Goal: Transaction & Acquisition: Purchase product/service

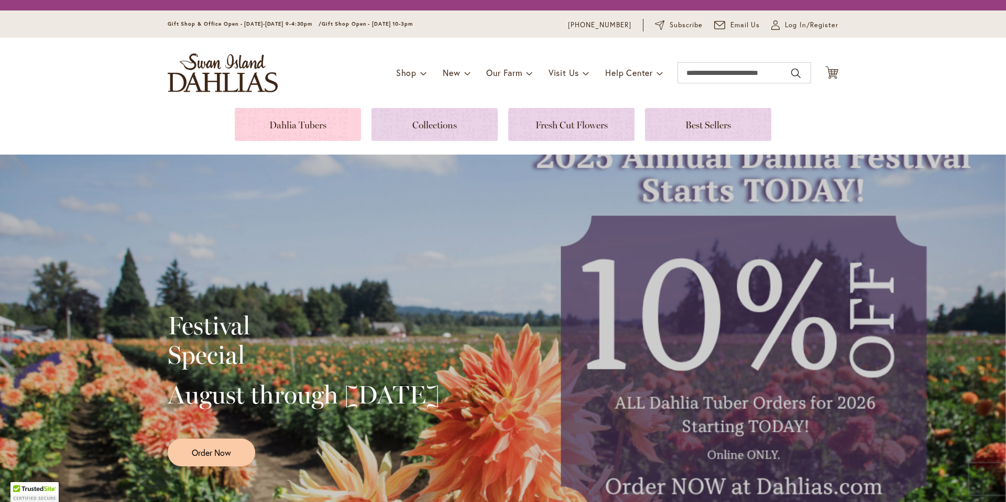
click at [304, 124] on link at bounding box center [298, 124] width 126 height 33
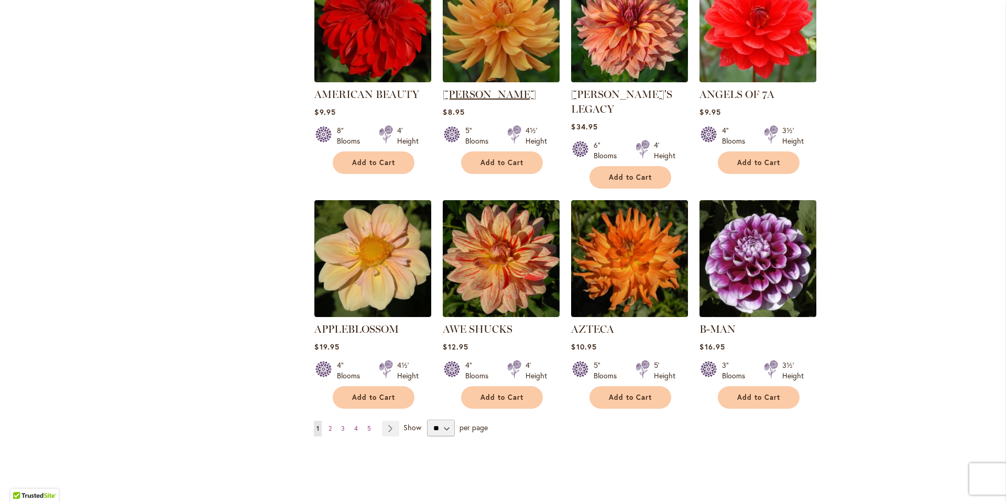
scroll to position [798, 0]
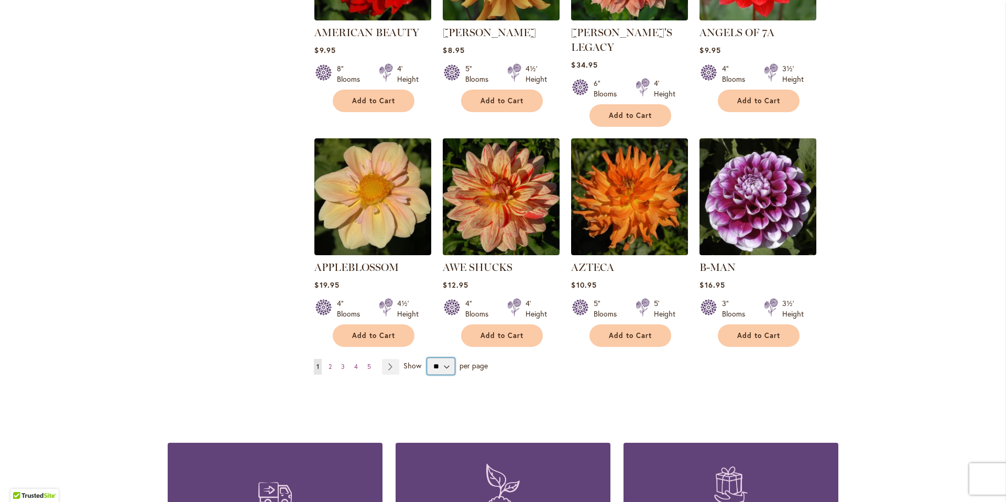
click at [445, 358] on select "** ** ** **" at bounding box center [441, 366] width 28 height 17
select select "**"
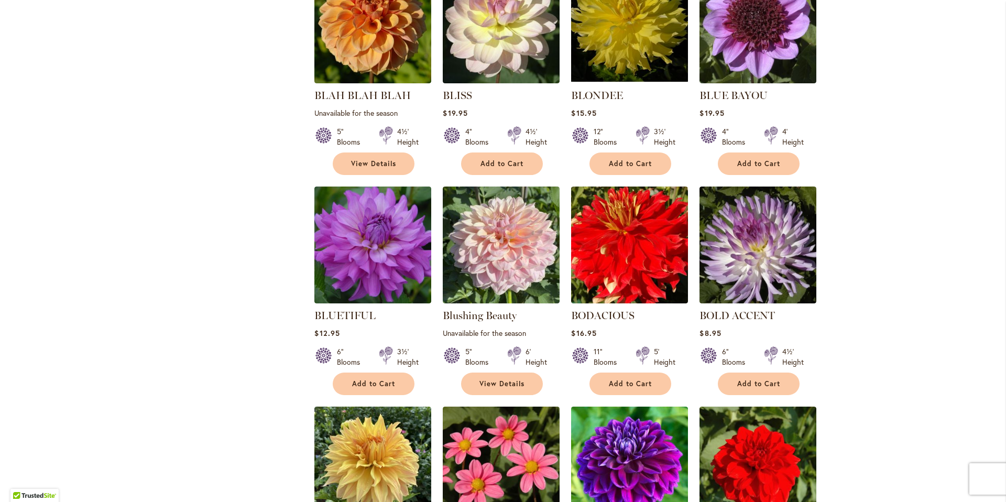
scroll to position [2321, 0]
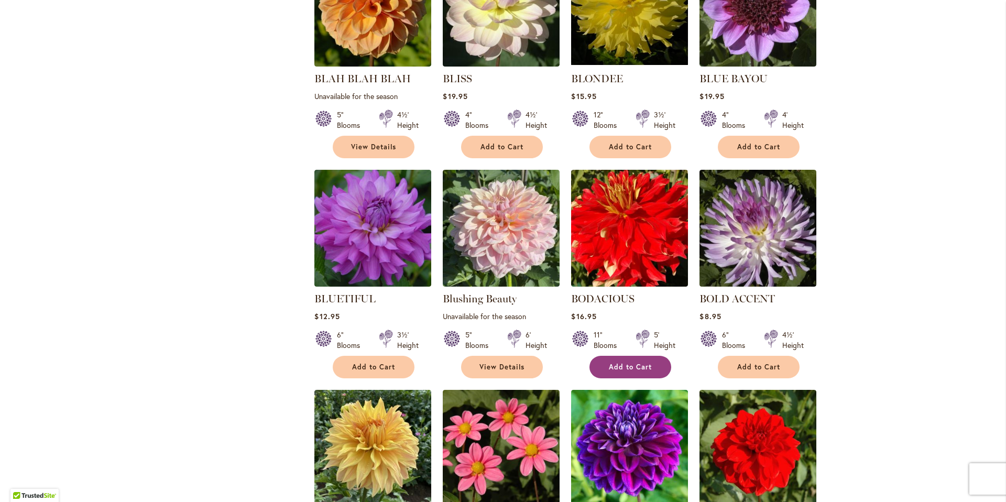
click at [637, 356] on button "Add to Cart" at bounding box center [630, 367] width 82 height 23
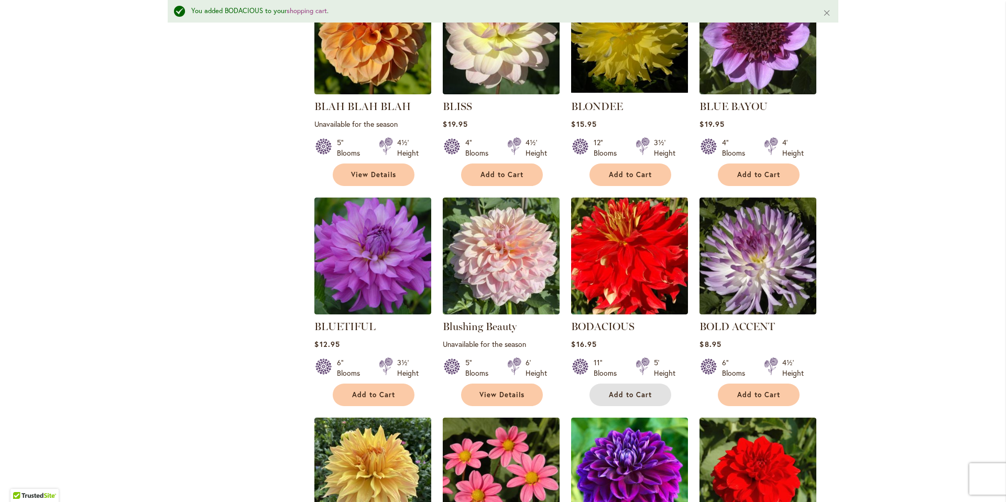
scroll to position [2509, 0]
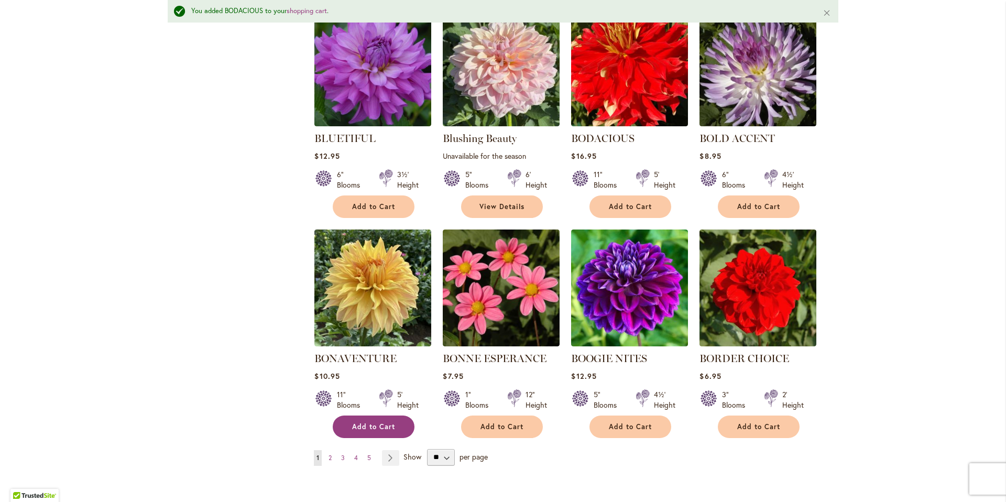
click at [355, 422] on span "Add to Cart" at bounding box center [373, 426] width 43 height 9
click at [388, 450] on link "Page Next" at bounding box center [390, 458] width 17 height 16
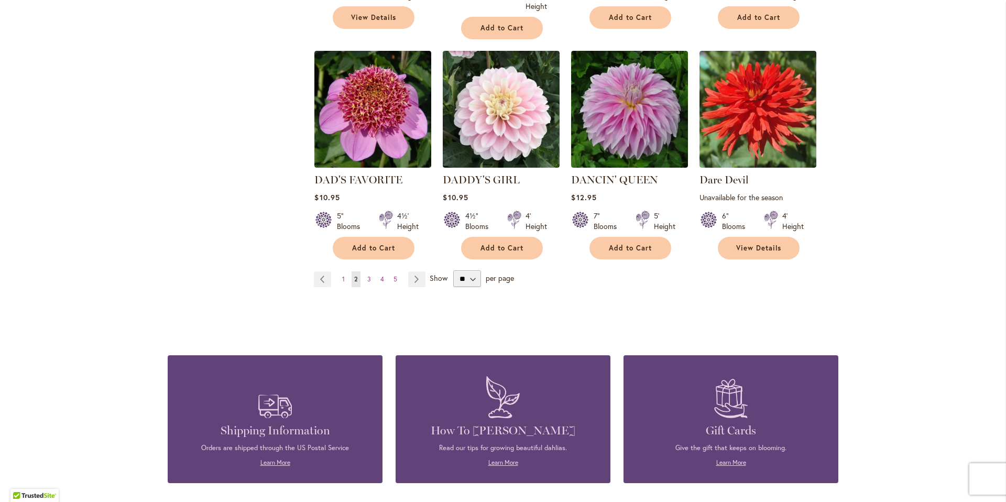
scroll to position [2753, 0]
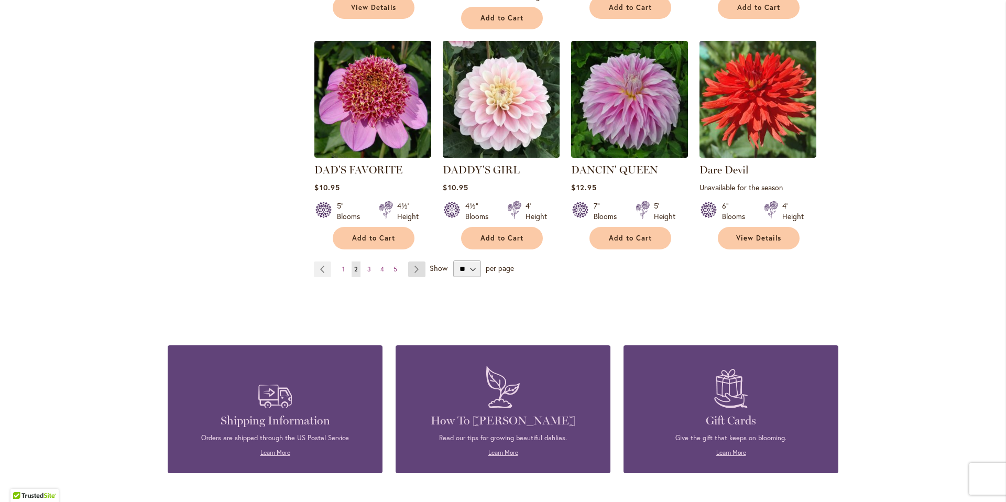
click at [415, 261] on link "Page Next" at bounding box center [416, 269] width 17 height 16
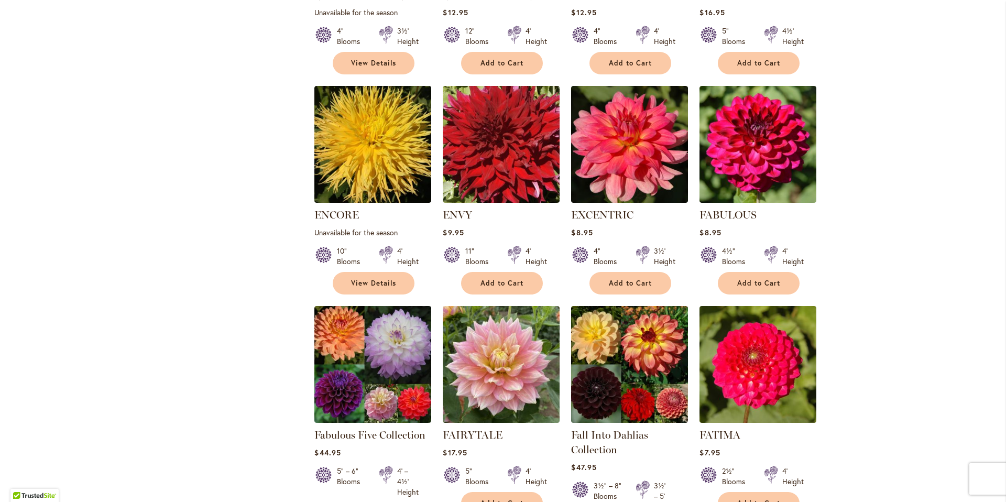
scroll to position [1345, 0]
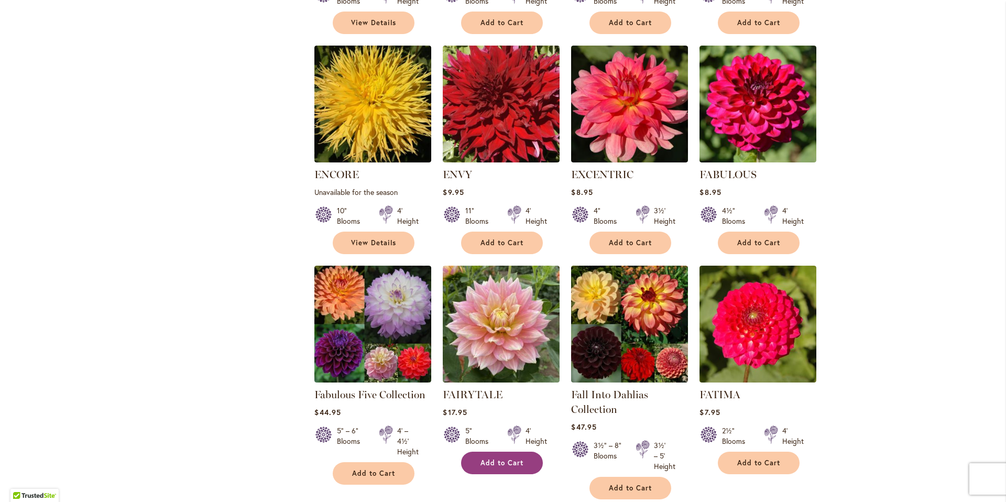
click at [504, 458] on span "Add to Cart" at bounding box center [501, 462] width 43 height 9
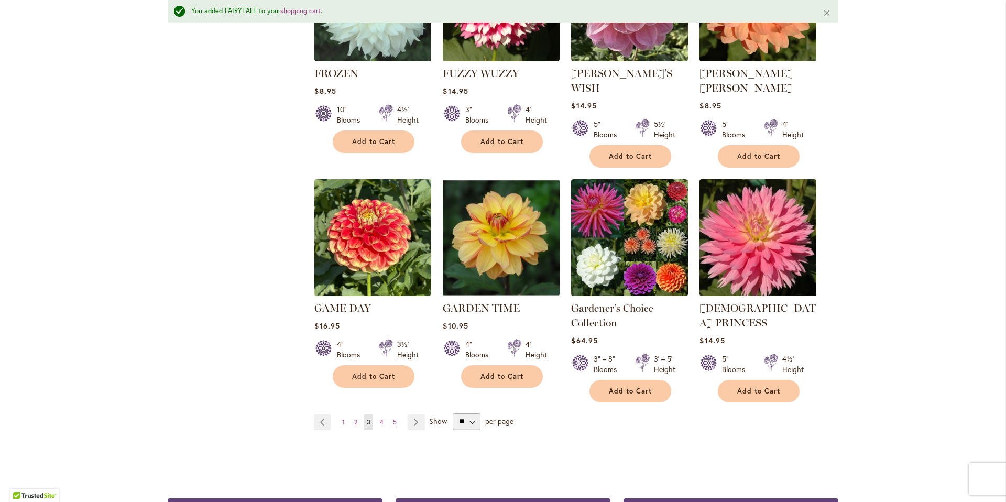
scroll to position [2648, 0]
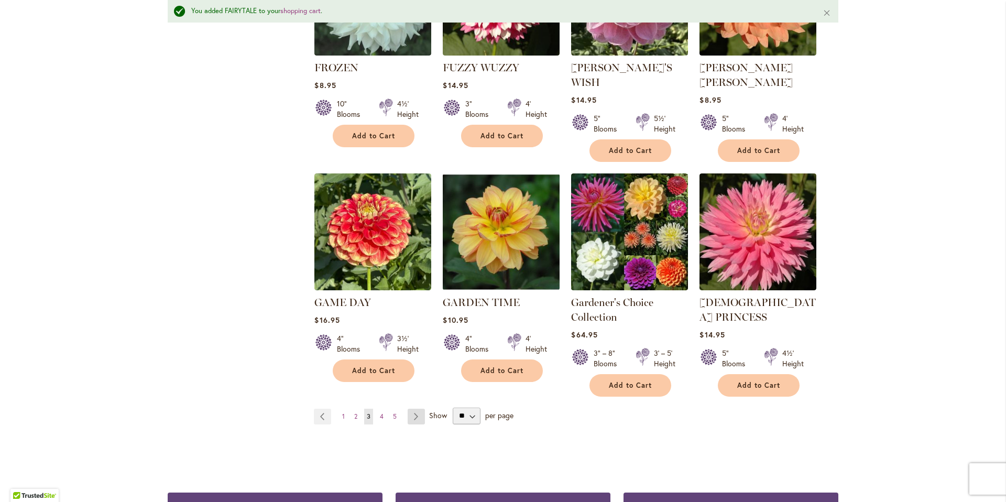
click at [409, 408] on link "Page Next" at bounding box center [415, 416] width 17 height 16
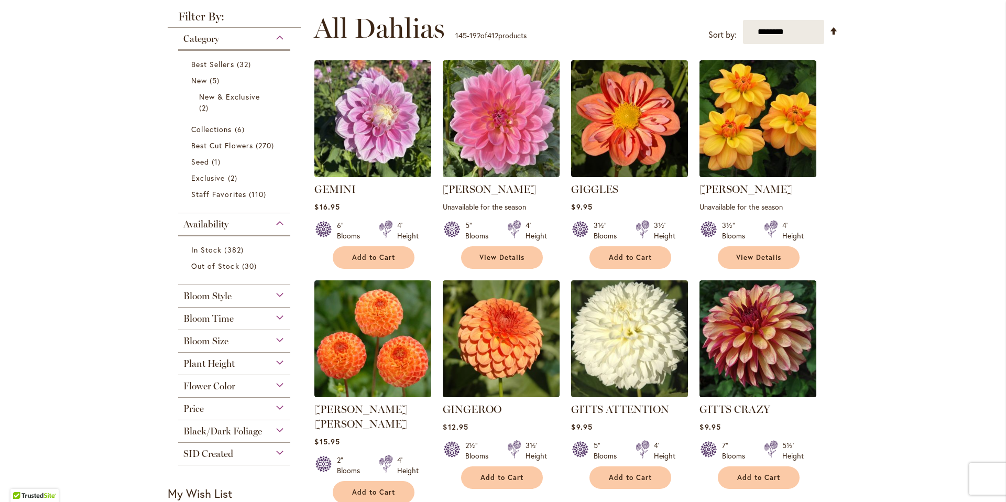
scroll to position [221, 0]
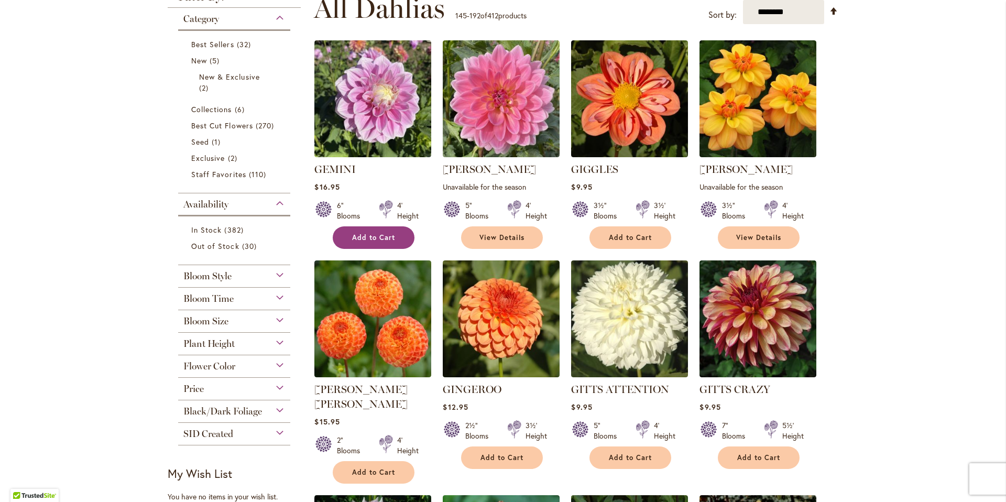
click at [359, 237] on span "Add to Cart" at bounding box center [373, 237] width 43 height 9
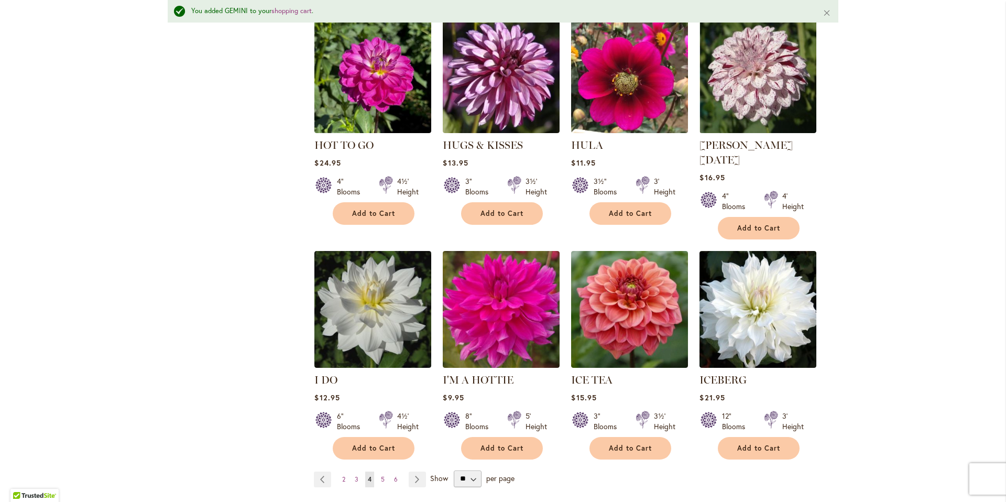
scroll to position [2591, 0]
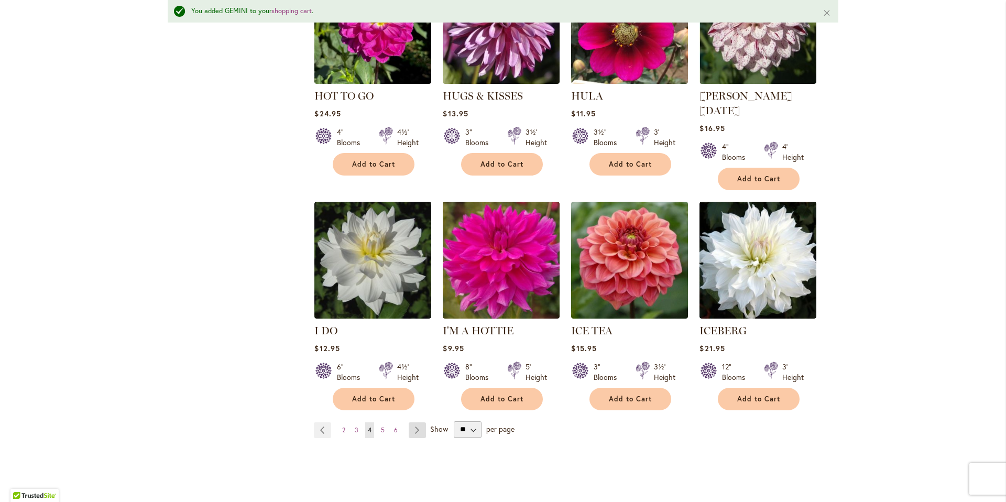
click at [416, 422] on link "Page Next" at bounding box center [416, 430] width 17 height 16
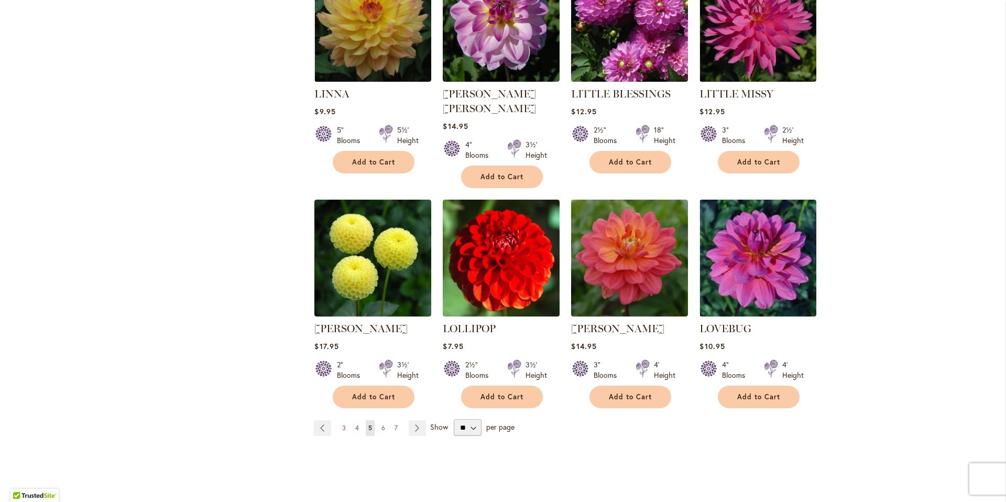
scroll to position [2566, 0]
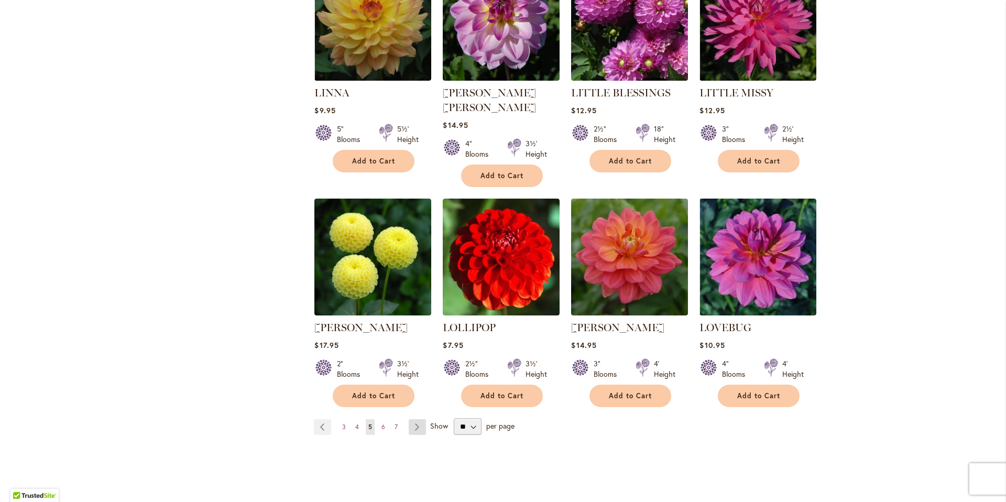
click at [408, 419] on link "Page Next" at bounding box center [416, 427] width 17 height 16
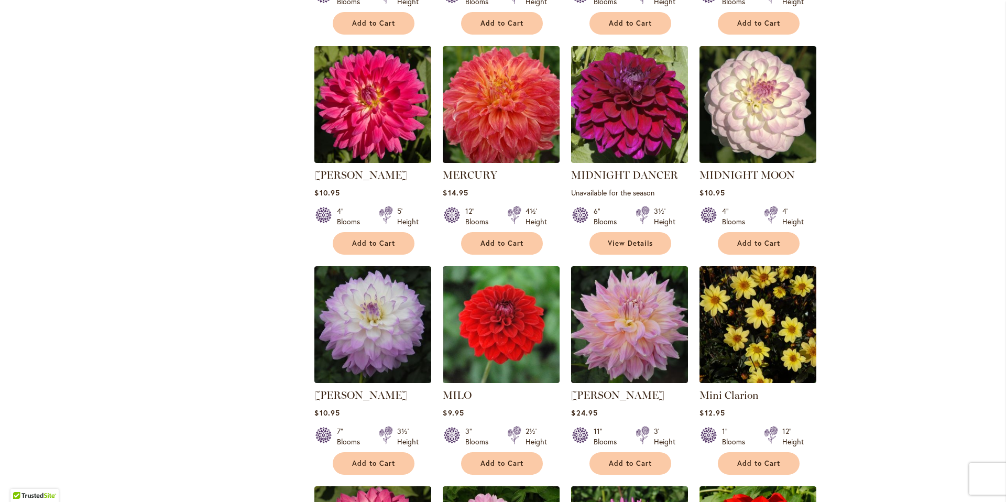
scroll to position [1370, 0]
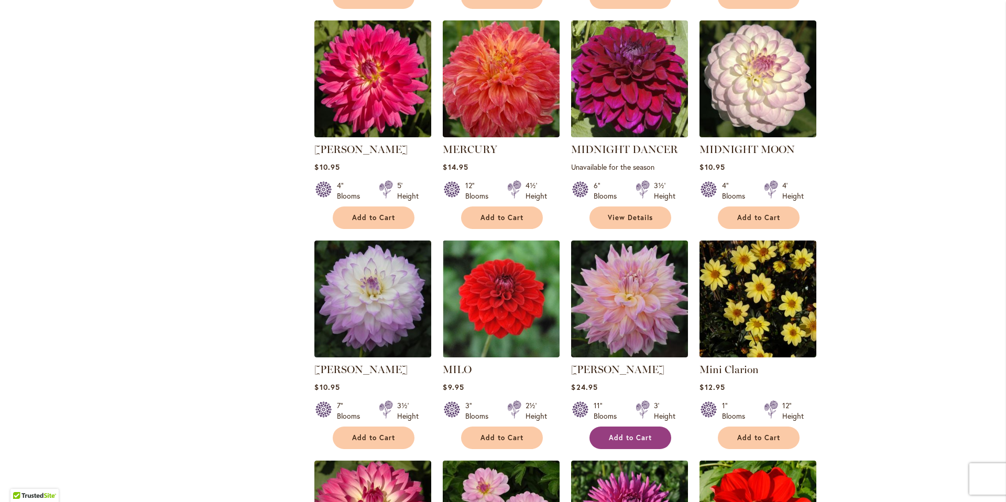
click at [632, 427] on button "Add to Cart" at bounding box center [630, 437] width 82 height 23
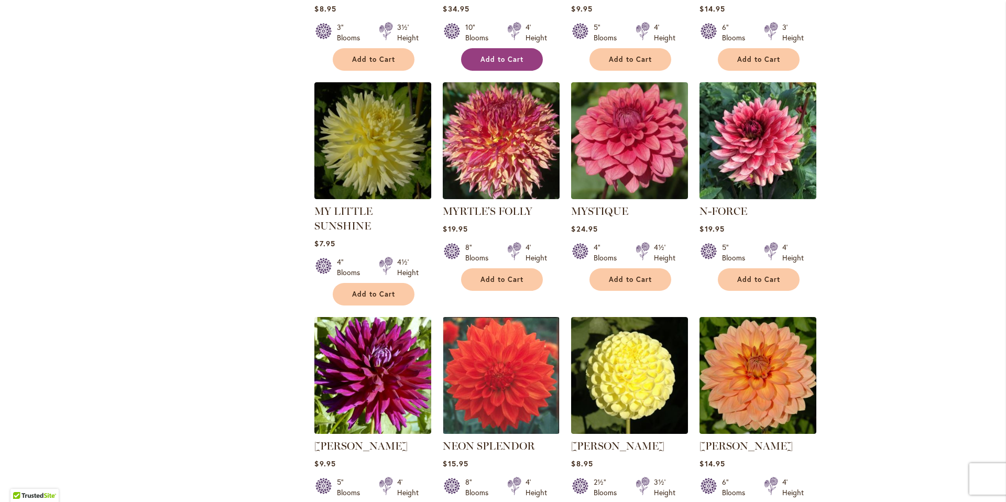
scroll to position [2231, 0]
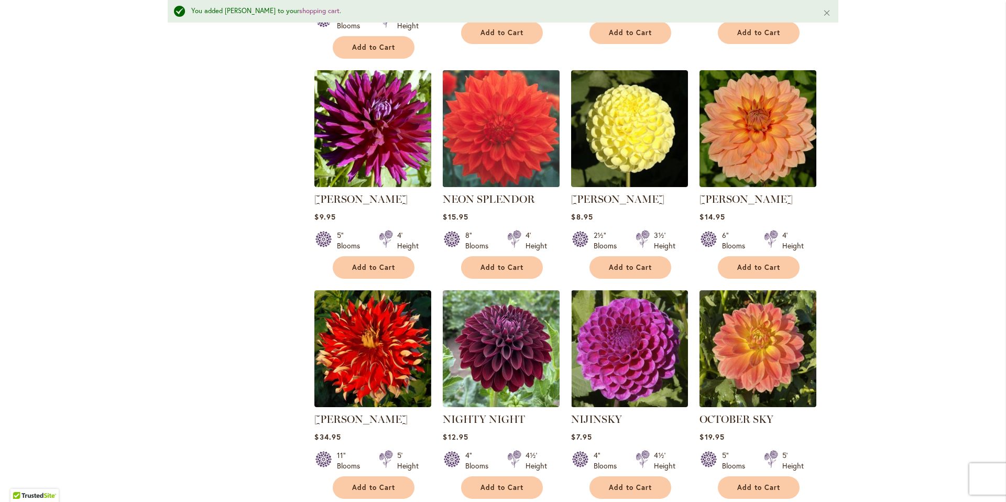
scroll to position [2520, 0]
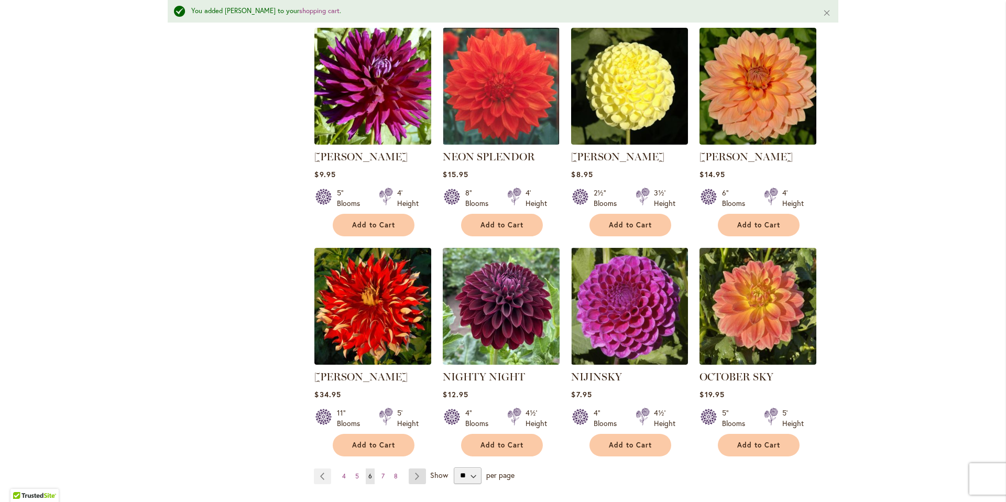
click at [413, 468] on link "Page Next" at bounding box center [416, 476] width 17 height 16
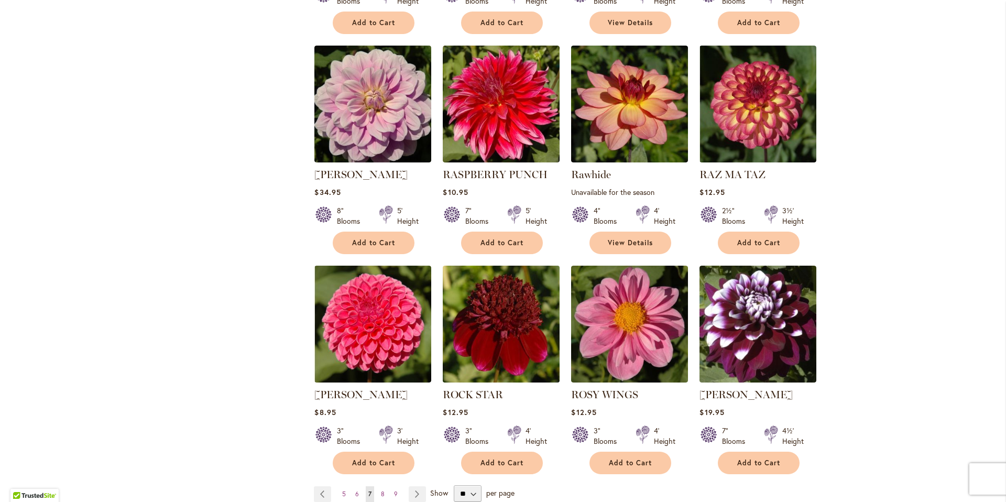
scroll to position [2717, 0]
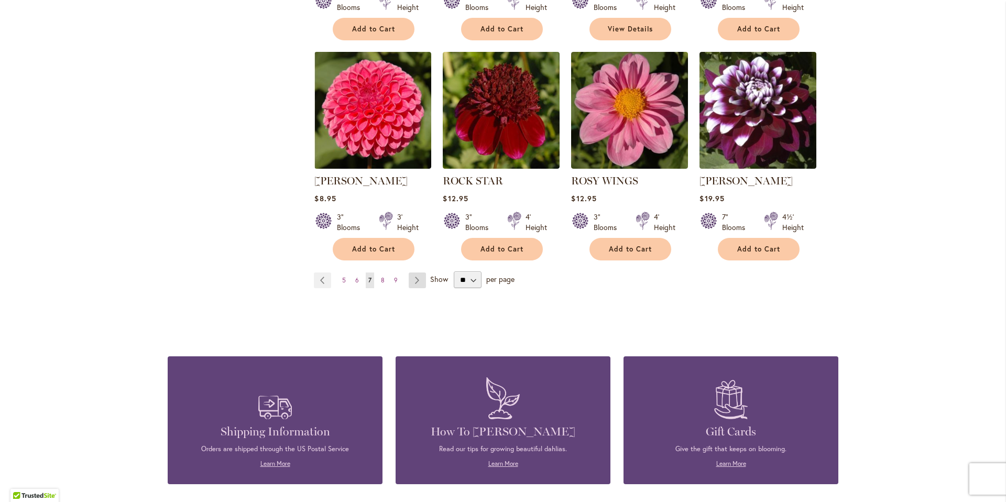
click at [408, 272] on link "Page Next" at bounding box center [416, 280] width 17 height 16
click at [412, 272] on link "Page Next" at bounding box center [416, 280] width 17 height 16
click at [410, 272] on link "Page Next" at bounding box center [416, 280] width 17 height 16
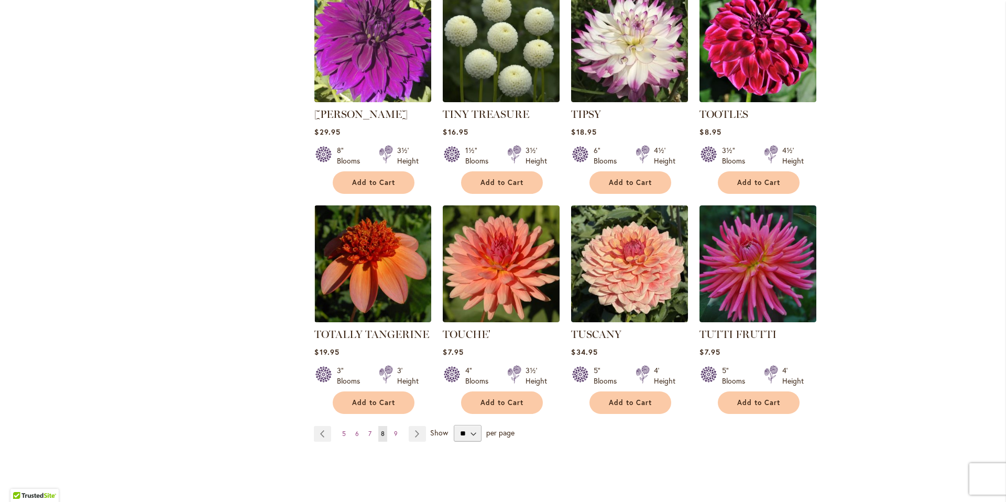
scroll to position [2547, 0]
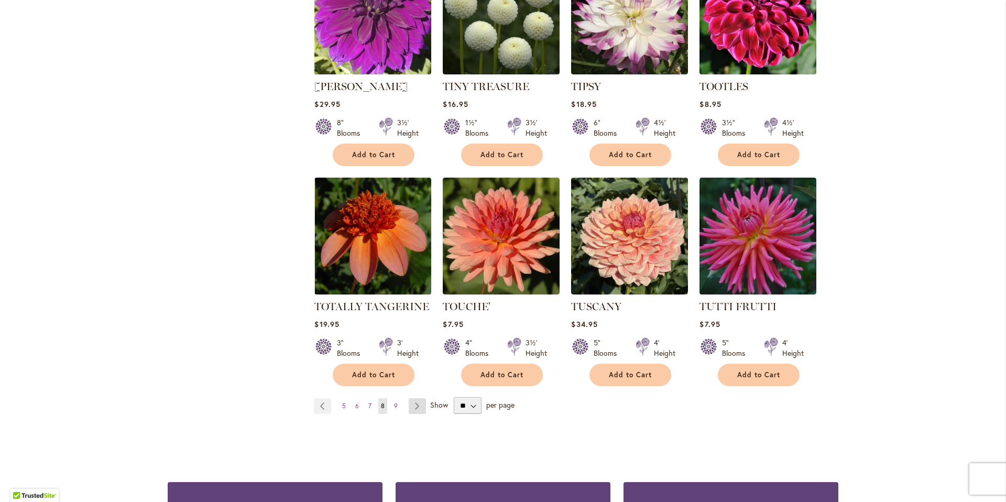
click at [415, 398] on link "Page Next" at bounding box center [416, 406] width 17 height 16
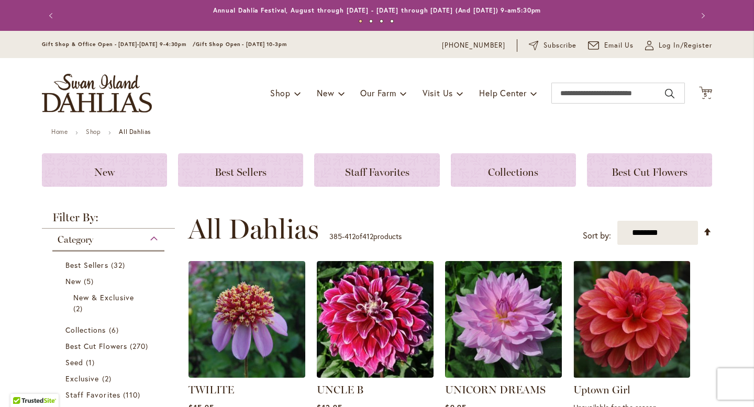
click at [423, 261] on li "UNCLE B Rating: 100% 3 Reviews $12.95 8" Blooms 4' Height Add to Cart" at bounding box center [375, 365] width 118 height 209
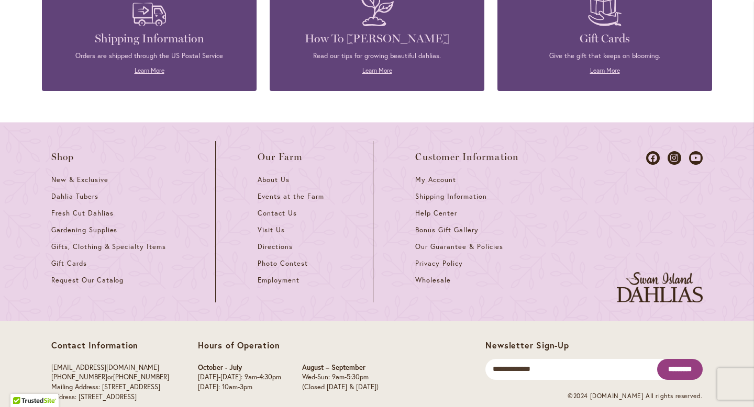
scroll to position [1572, 0]
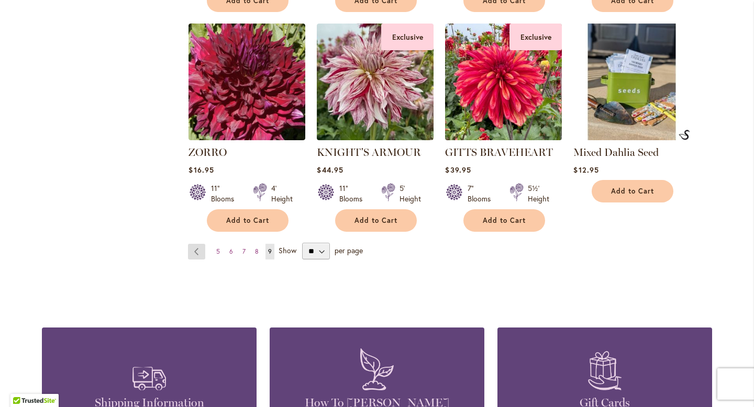
click at [191, 244] on link "Page Previous" at bounding box center [196, 252] width 17 height 16
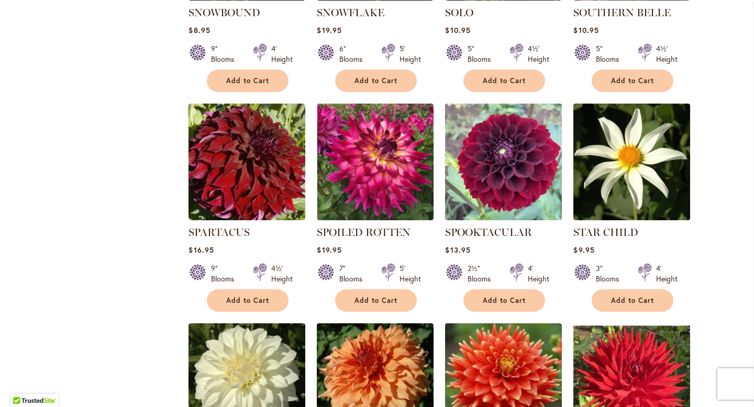
scroll to position [1094, 0]
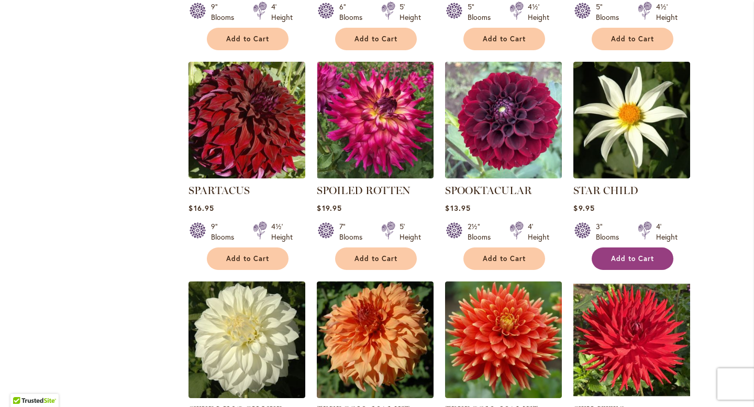
click at [642, 255] on span "Add to Cart" at bounding box center [632, 259] width 43 height 9
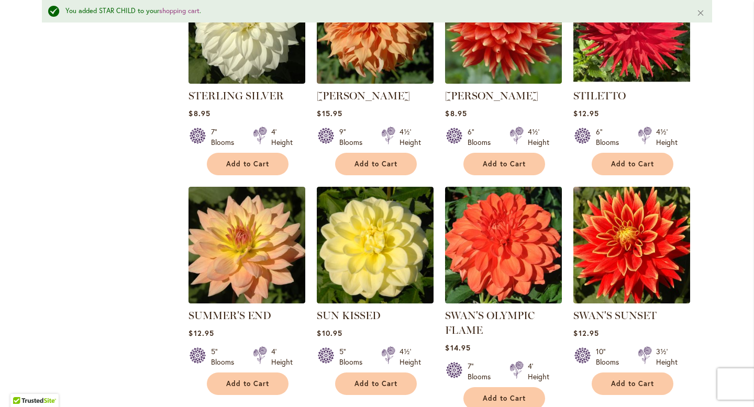
scroll to position [1506, 0]
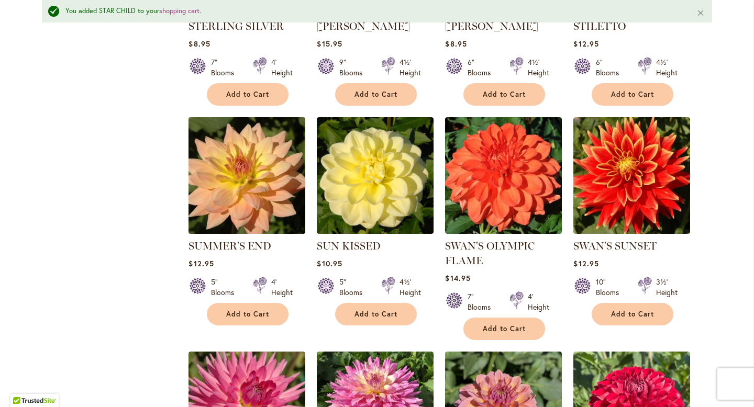
click at [229, 156] on img at bounding box center [247, 175] width 123 height 123
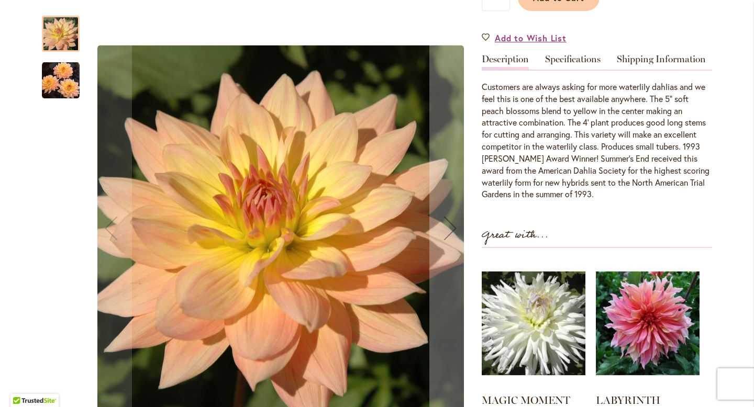
scroll to position [296, 0]
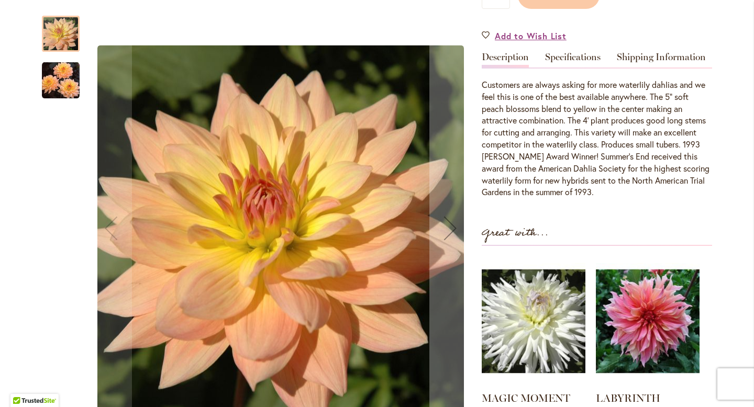
click at [58, 83] on img "SUMMER'S END" at bounding box center [61, 80] width 38 height 38
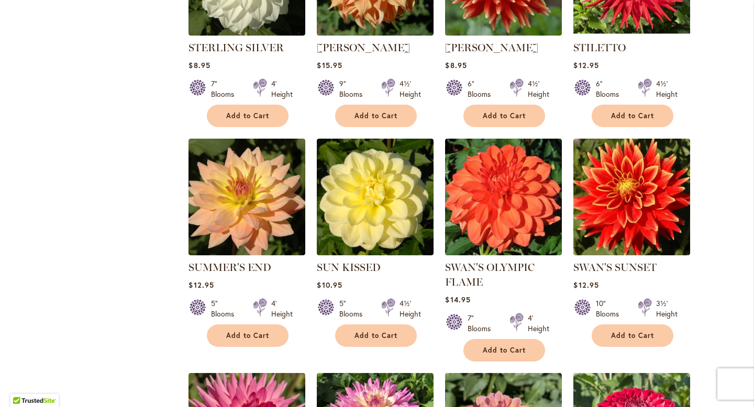
scroll to position [1515, 0]
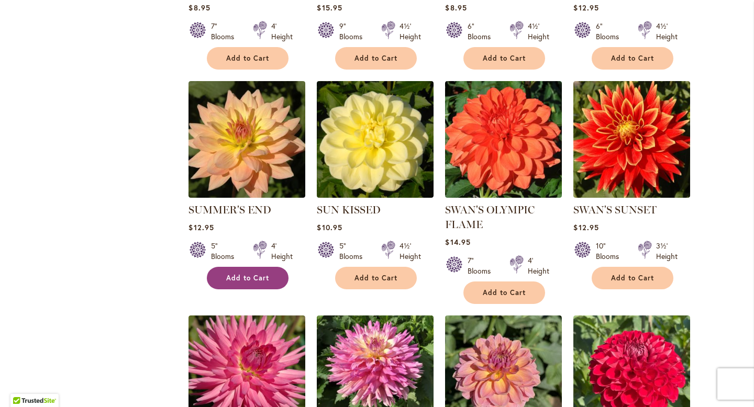
click at [263, 274] on span "Add to Cart" at bounding box center [247, 278] width 43 height 9
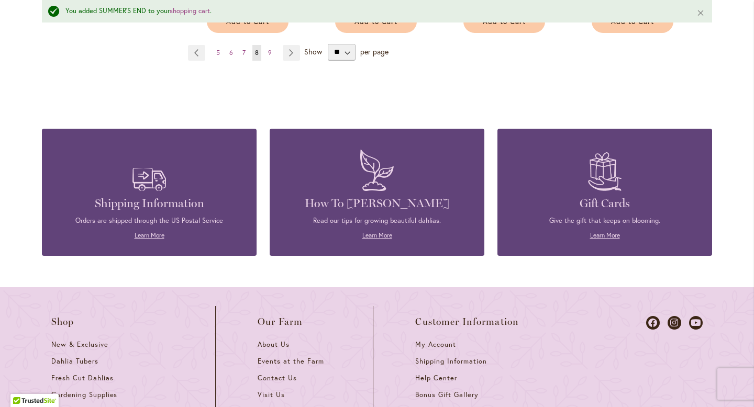
scroll to position [2700, 0]
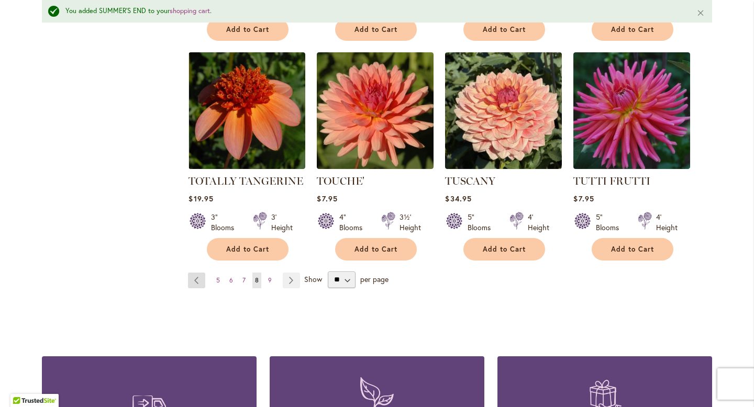
click at [190, 273] on link "Page Previous" at bounding box center [196, 281] width 17 height 16
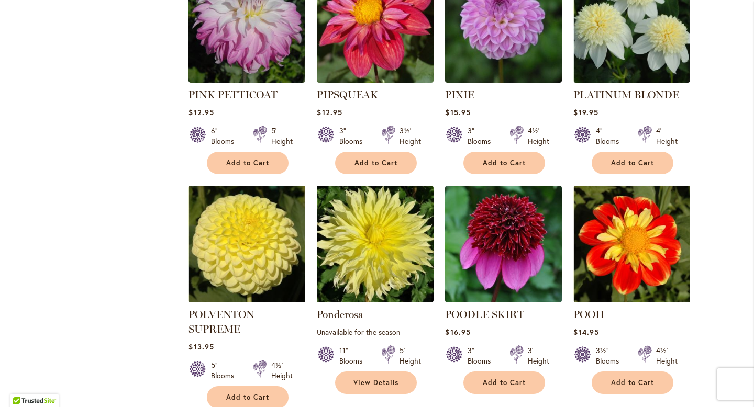
scroll to position [2047, 0]
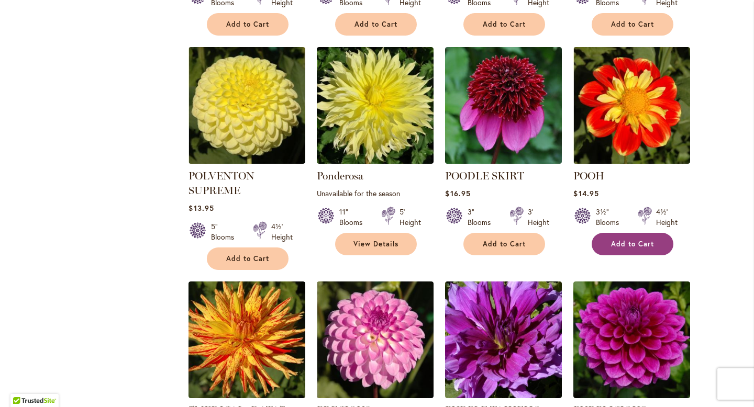
click at [608, 233] on button "Add to Cart" at bounding box center [633, 244] width 82 height 23
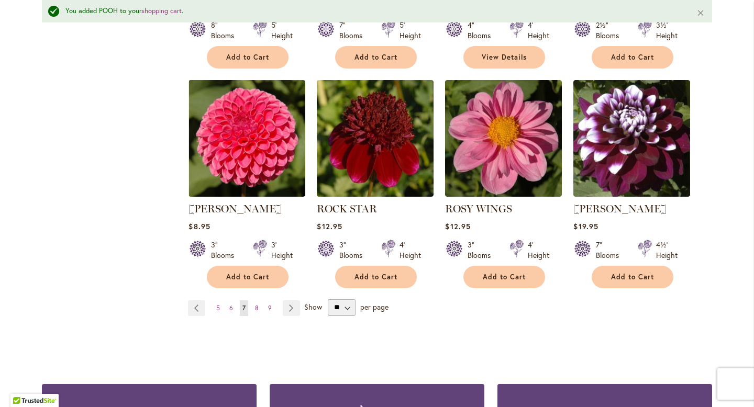
scroll to position [2721, 0]
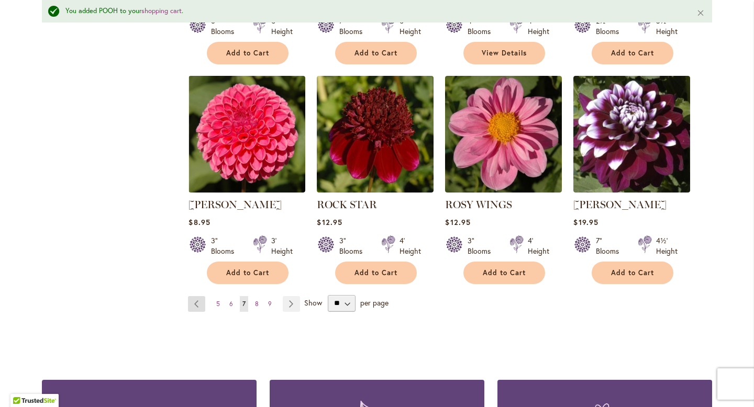
click at [188, 296] on link "Page Previous" at bounding box center [196, 304] width 17 height 16
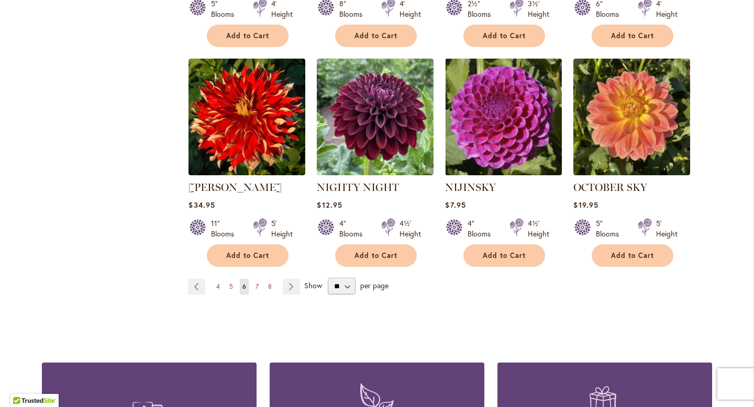
scroll to position [2699, 0]
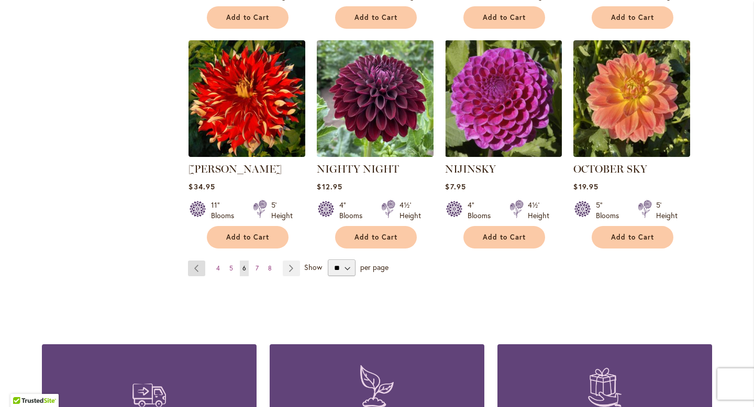
click at [197, 261] on link "Page Previous" at bounding box center [196, 269] width 17 height 16
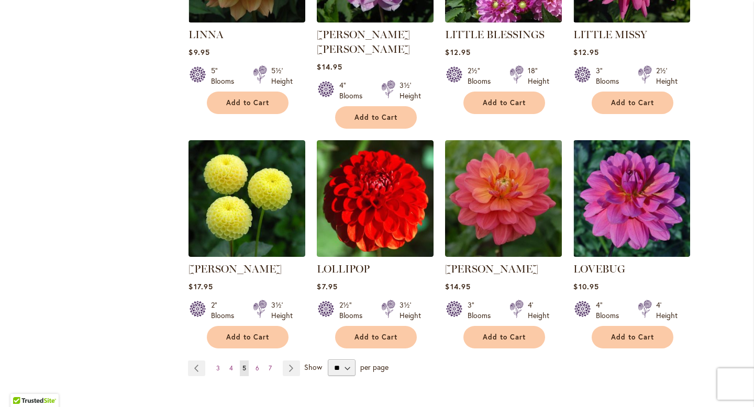
scroll to position [2752, 0]
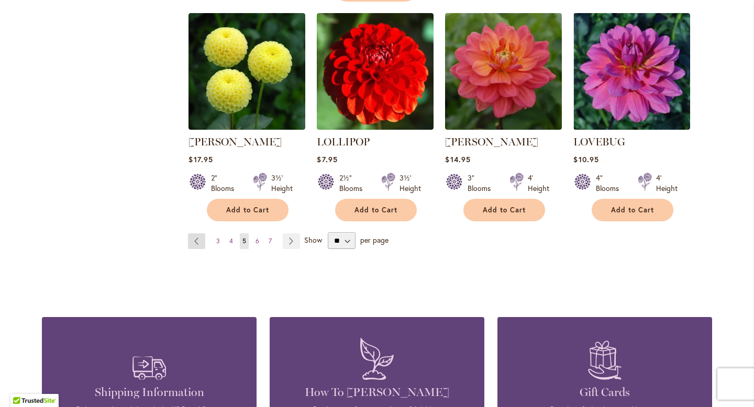
click at [196, 234] on link "Page Previous" at bounding box center [196, 242] width 17 height 16
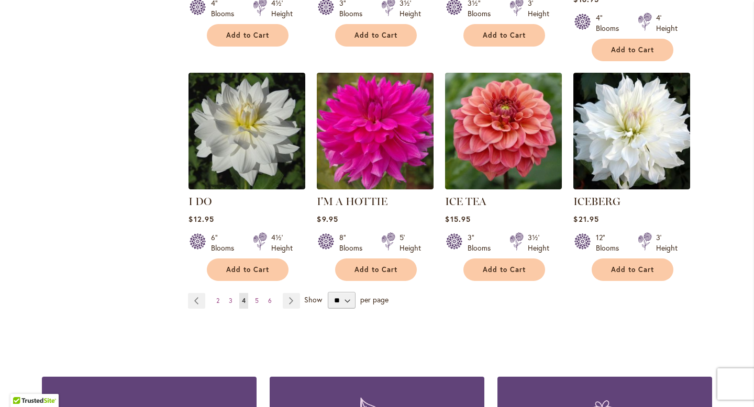
scroll to position [2740, 0]
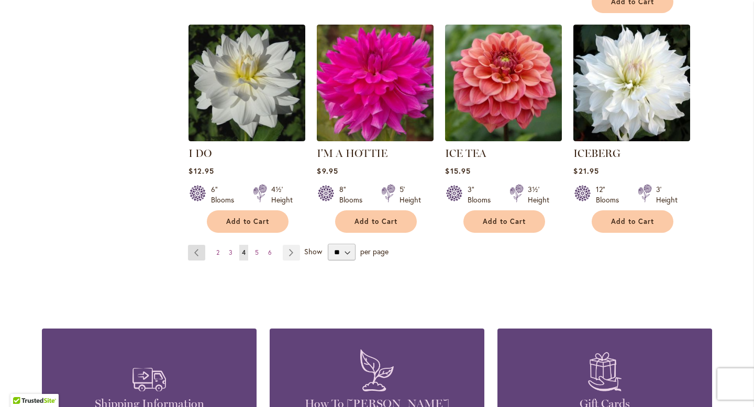
click at [197, 245] on link "Page Previous" at bounding box center [196, 253] width 17 height 16
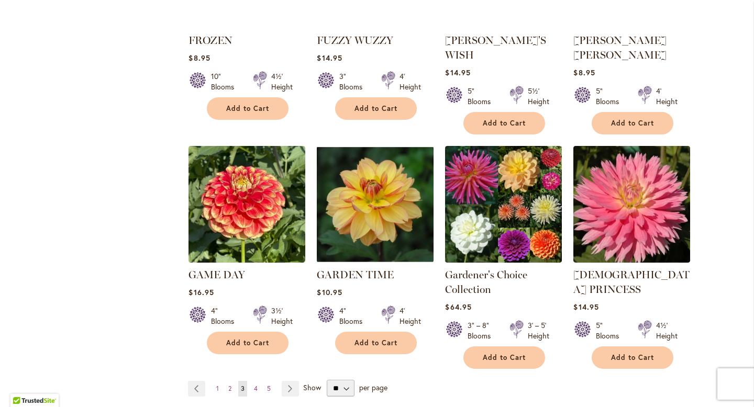
scroll to position [2648, 0]
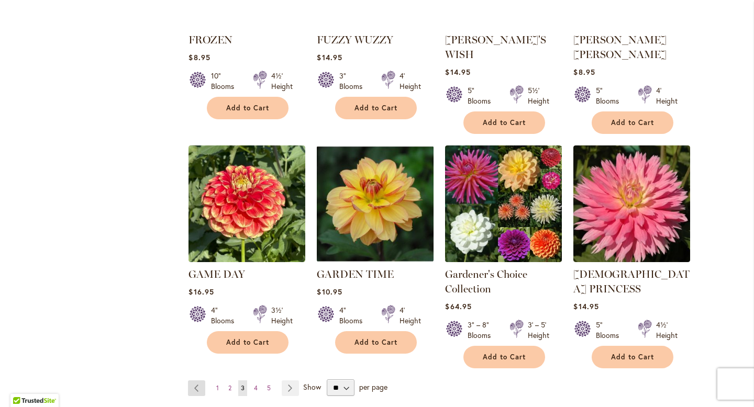
click at [195, 381] on link "Page Previous" at bounding box center [196, 389] width 17 height 16
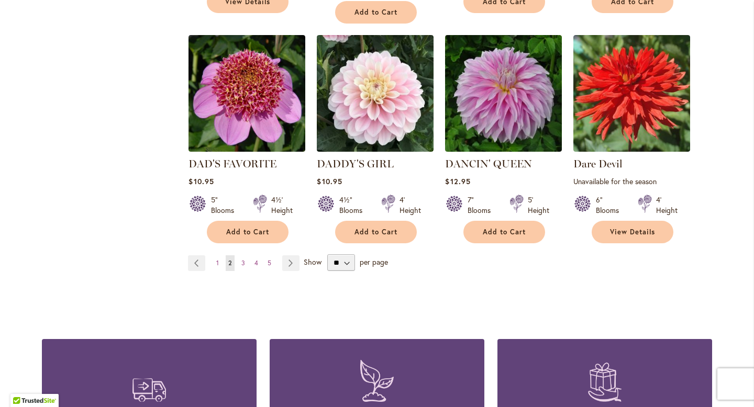
scroll to position [2765, 0]
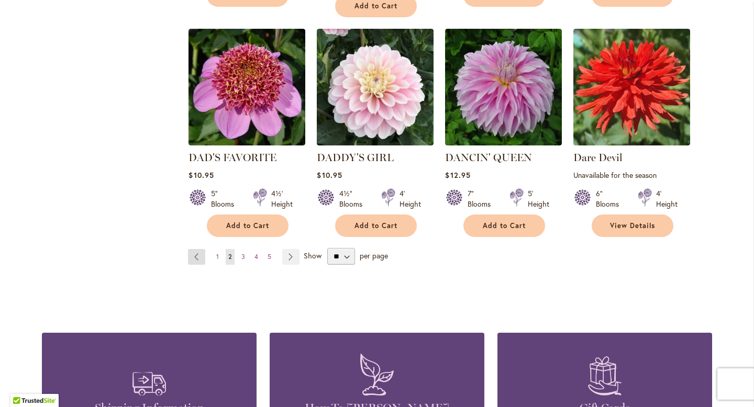
click at [197, 249] on link "Page Previous" at bounding box center [196, 257] width 17 height 16
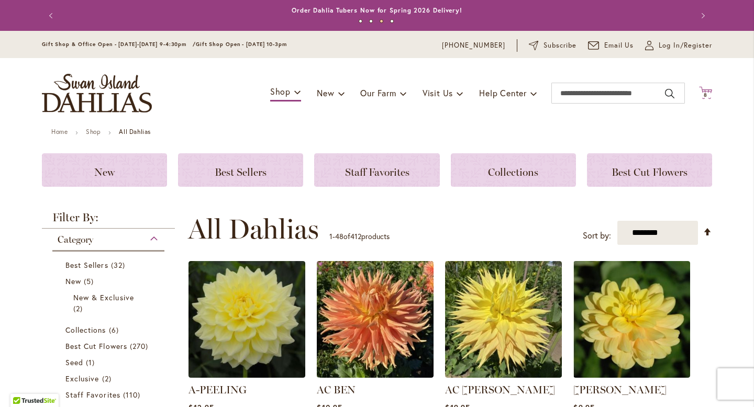
click at [704, 93] on span "8 8 items" at bounding box center [706, 95] width 10 height 5
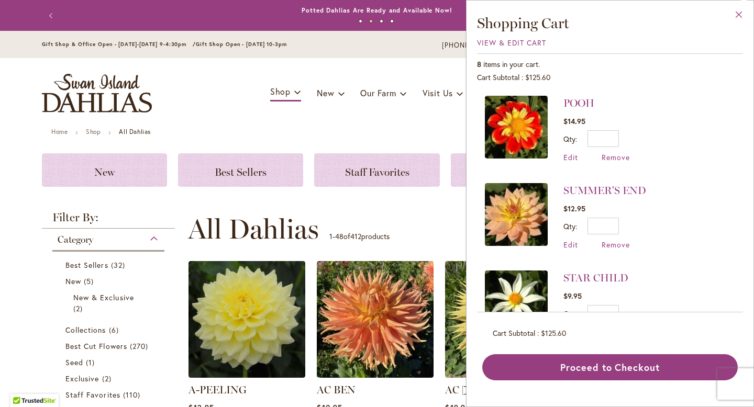
click at [736, 13] on button "Close" at bounding box center [739, 17] width 29 height 33
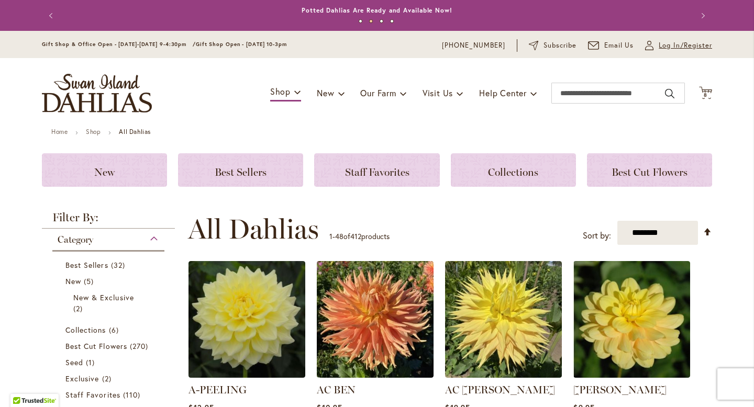
click at [677, 50] on span "Log In/Register" at bounding box center [685, 45] width 53 height 10
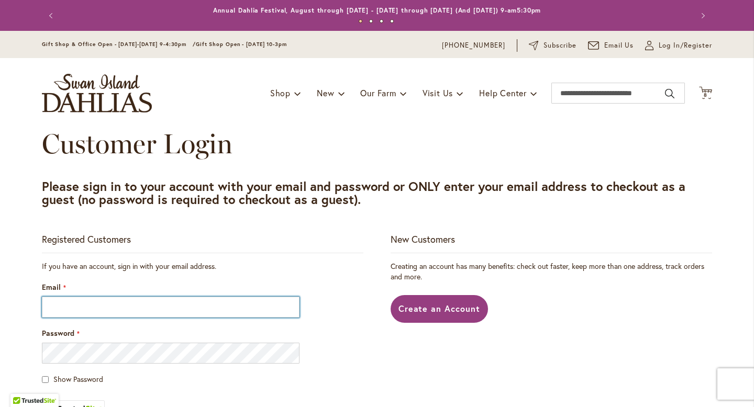
click at [110, 314] on input "Email" at bounding box center [171, 307] width 258 height 21
type input "**********"
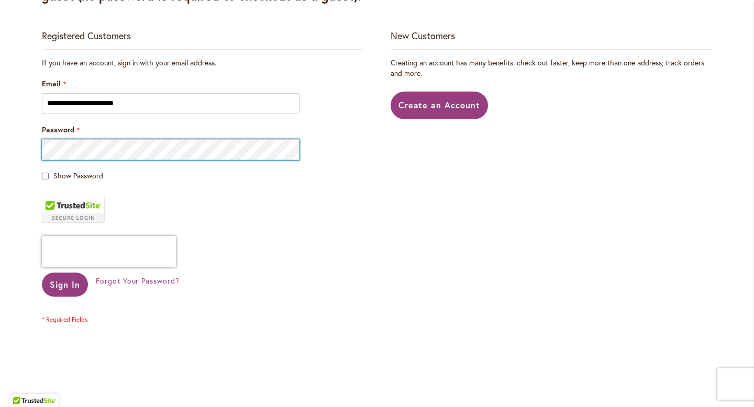
scroll to position [291, 0]
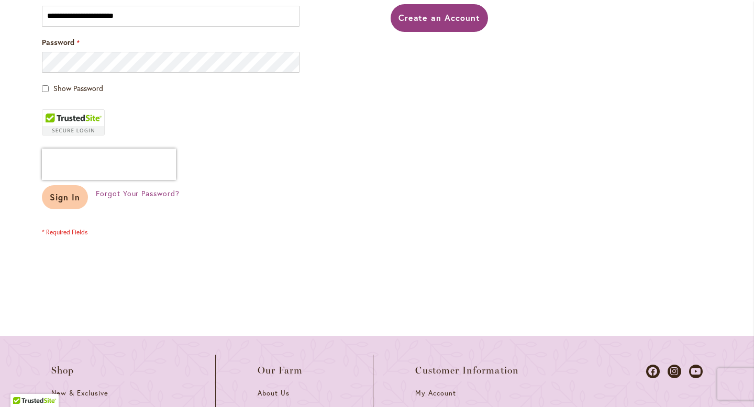
click at [50, 201] on span "Sign In" at bounding box center [65, 197] width 30 height 11
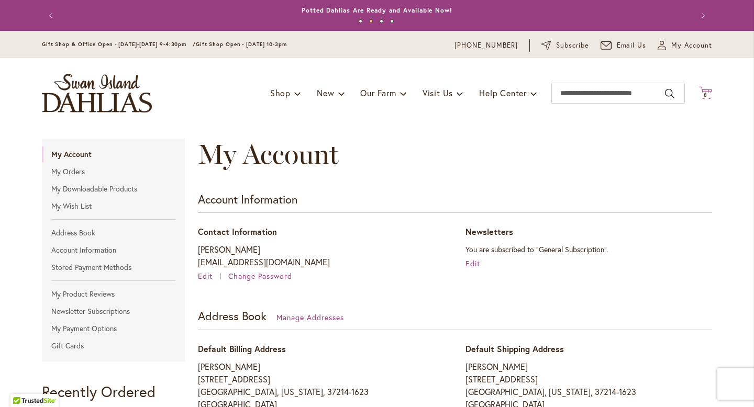
type input "**********"
click at [701, 98] on icon "Cart .cls-1 { fill: #231f20; }" at bounding box center [705, 92] width 13 height 13
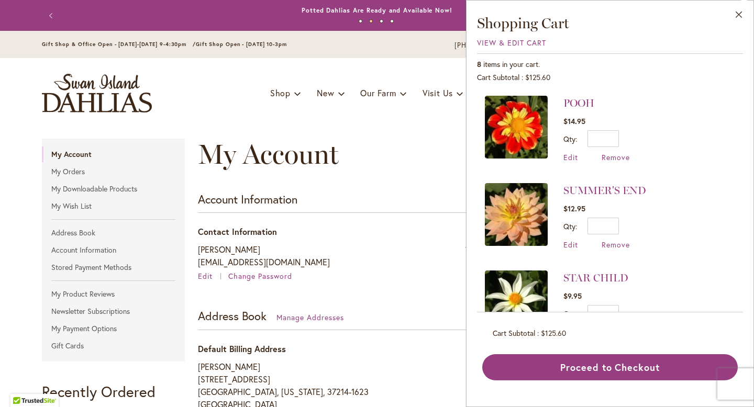
click at [421, 135] on main "My Account Account Information Contact Information Jan King janoftwosisters@gma…" at bounding box center [376, 396] width 689 height 537
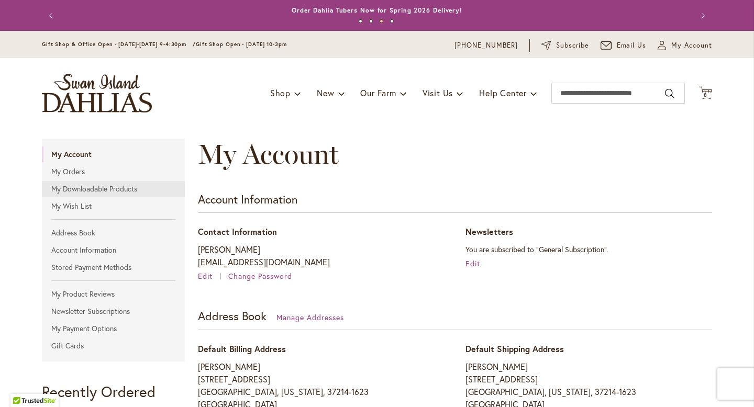
click at [108, 190] on link "My Downloadable Products" at bounding box center [113, 189] width 143 height 16
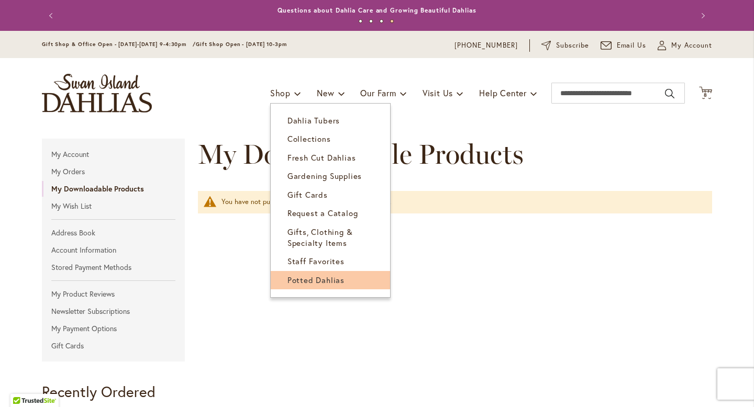
type input "**********"
click at [311, 285] on span "Potted Dahlias" at bounding box center [316, 280] width 57 height 10
